Goal: Task Accomplishment & Management: Use online tool/utility

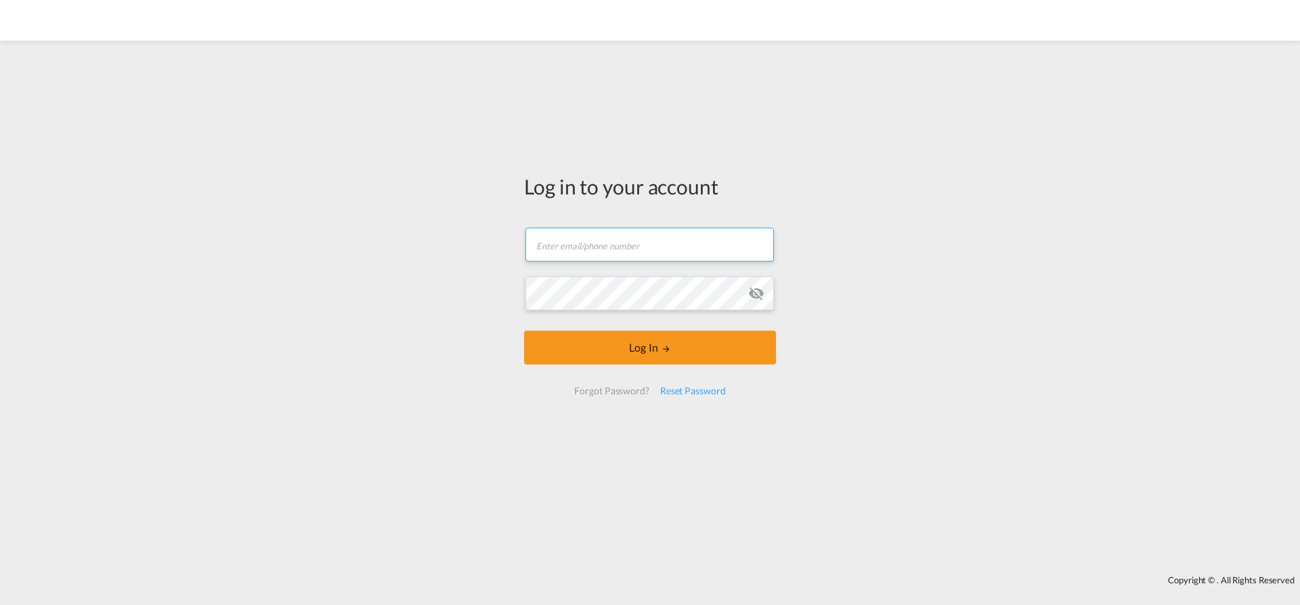
click at [594, 246] on input "text" at bounding box center [649, 245] width 248 height 34
type input "[EMAIL_ADDRESS][DOMAIN_NAME]"
click at [751, 294] on md-icon "icon-eye-off" at bounding box center [756, 293] width 16 height 16
click at [657, 344] on button "Log In" at bounding box center [650, 347] width 252 height 34
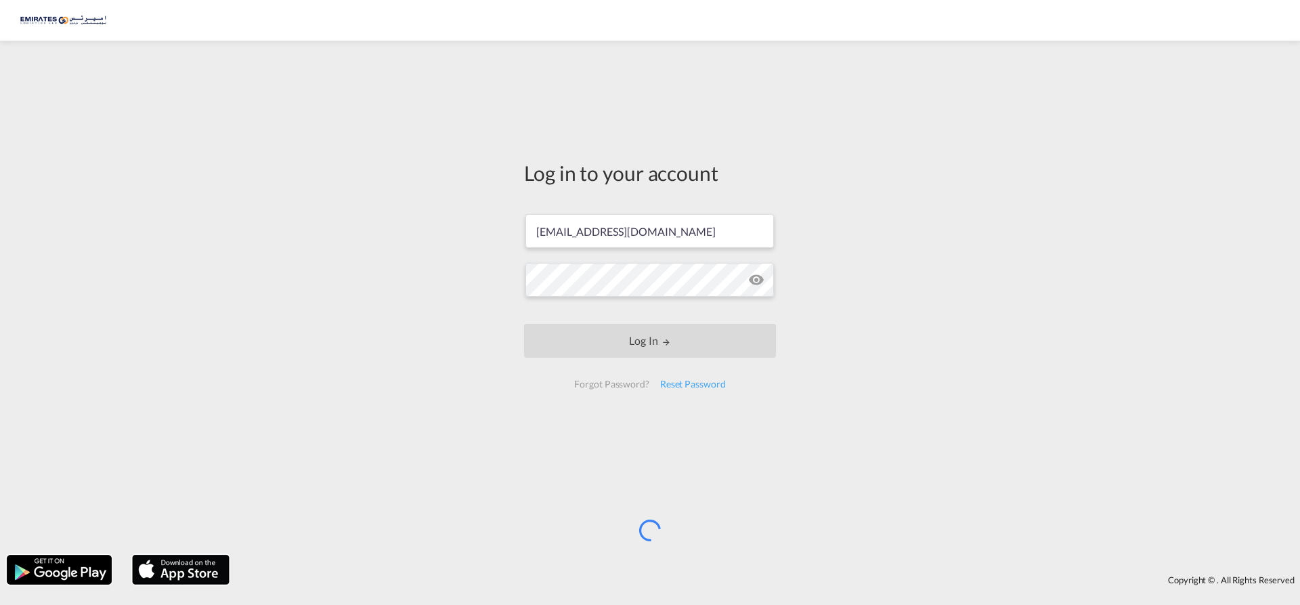
click at [756, 282] on md-icon "icon-eye-off" at bounding box center [756, 280] width 16 height 16
click at [755, 282] on md-icon "icon-eye-off" at bounding box center [756, 280] width 16 height 16
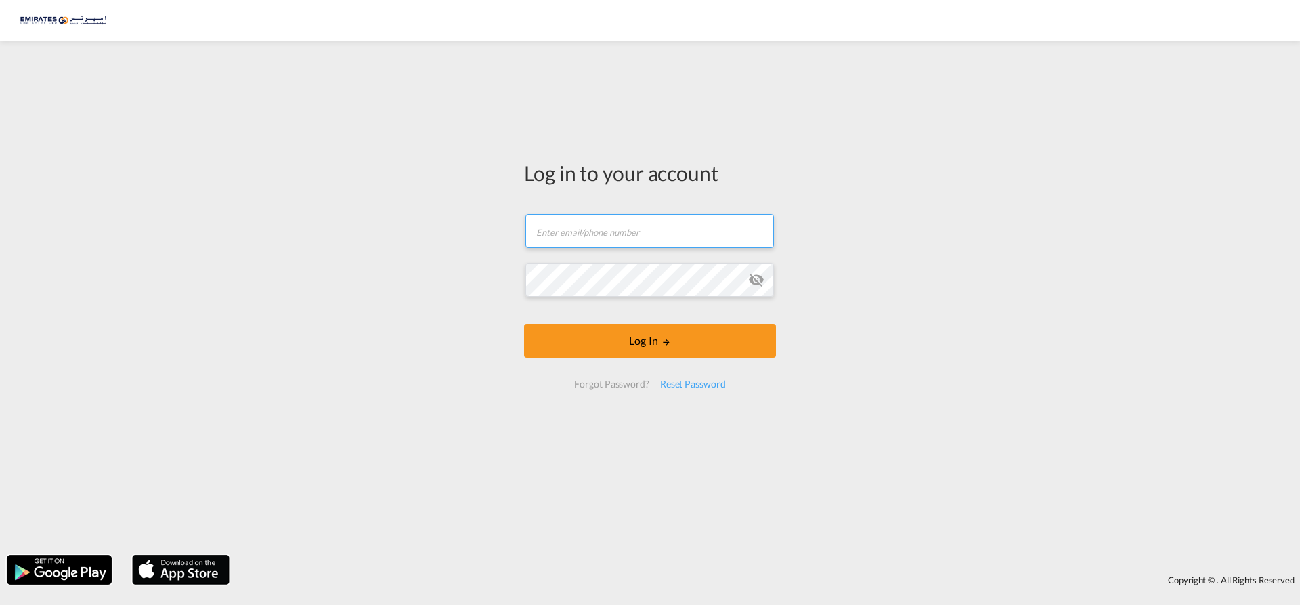
click at [583, 241] on input "text" at bounding box center [649, 231] width 248 height 34
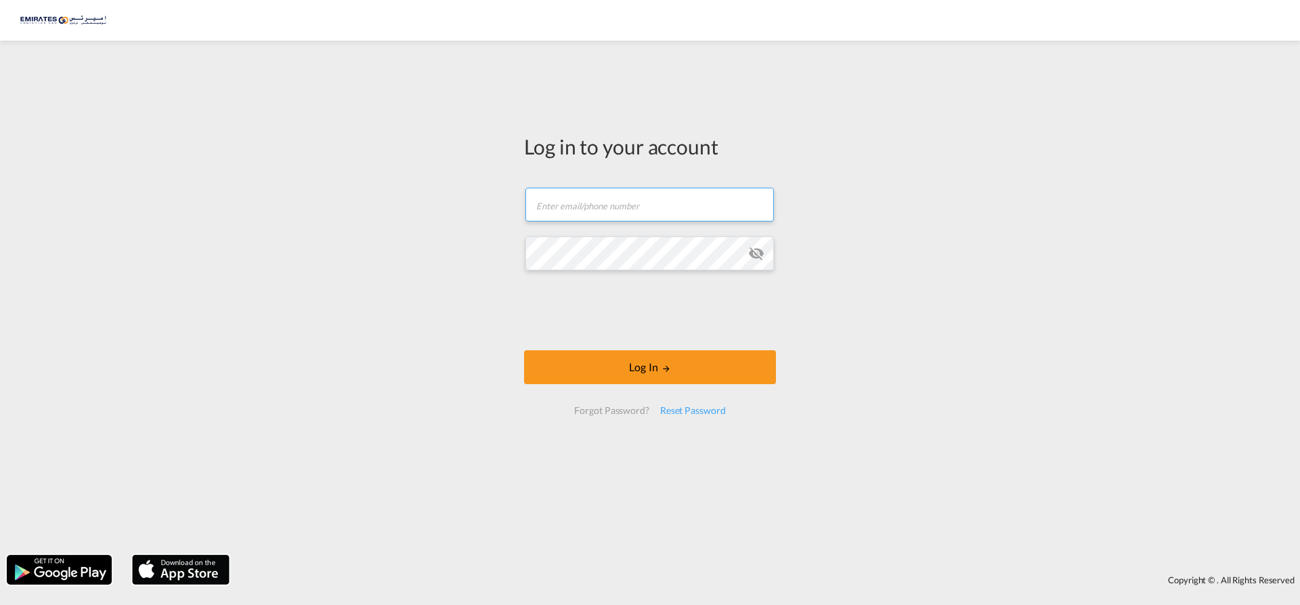
type input "[EMAIL_ADDRESS][DOMAIN_NAME]"
click at [758, 249] on md-icon "icon-eye-off" at bounding box center [756, 253] width 16 height 16
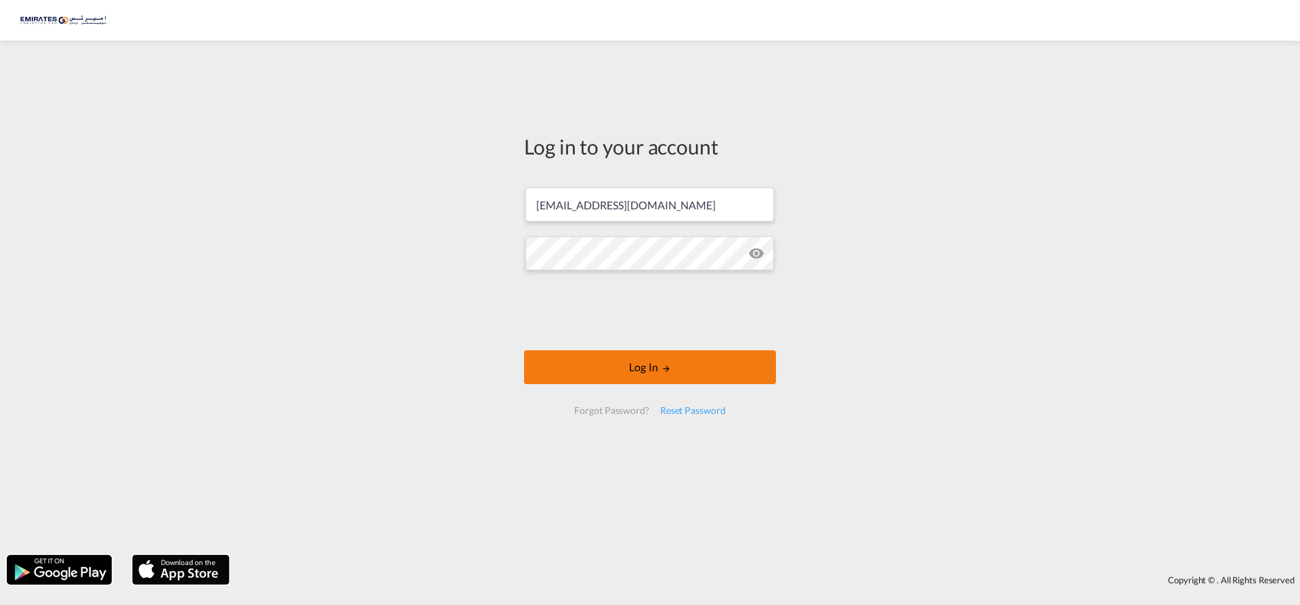
click at [670, 366] on md-icon "LOGIN" at bounding box center [666, 368] width 9 height 9
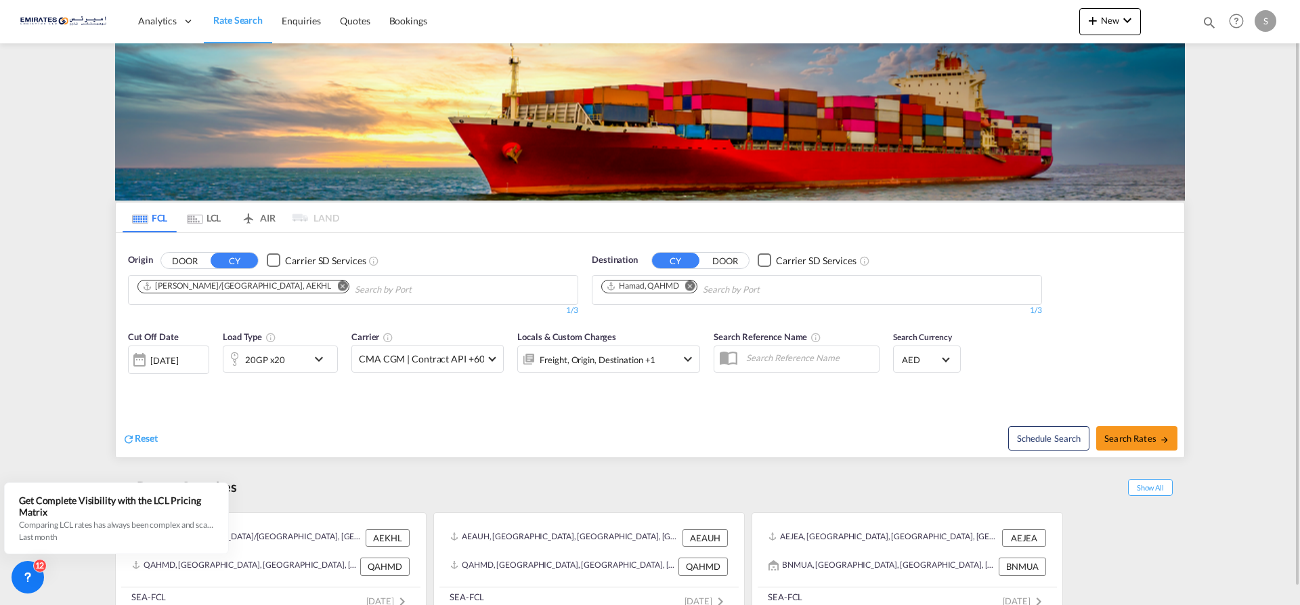
click at [337, 289] on md-icon "Remove" at bounding box center [342, 285] width 10 height 10
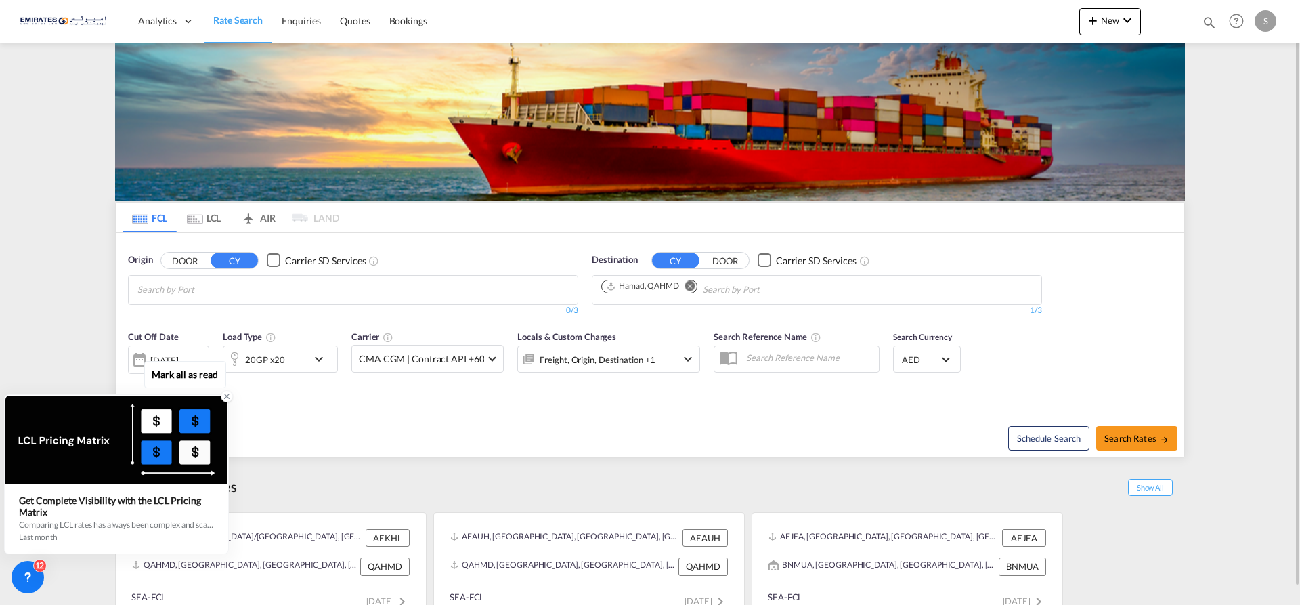
click at [224, 398] on icon at bounding box center [226, 395] width 9 height 9
